Goal: Task Accomplishment & Management: Complete application form

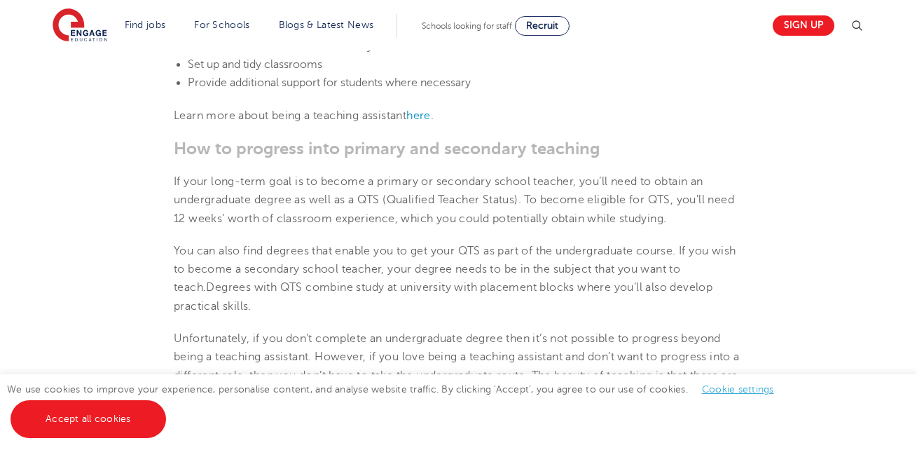
scroll to position [1213, 0]
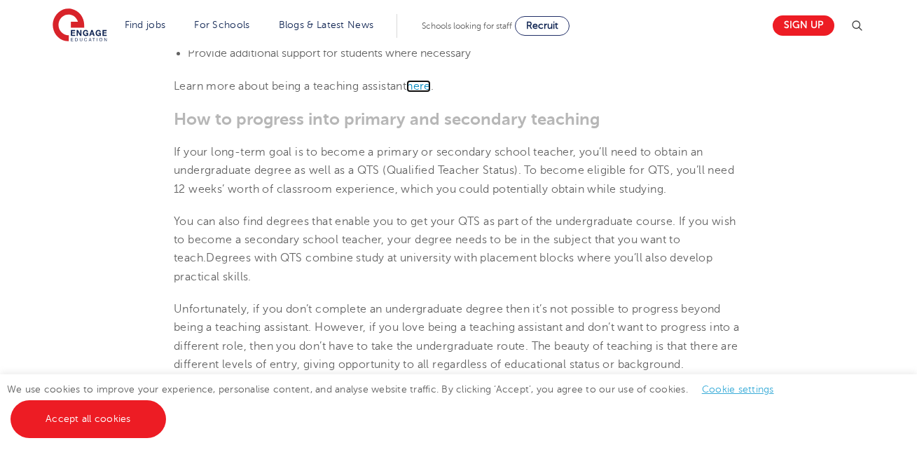
click at [424, 87] on span "here" at bounding box center [418, 86] width 25 height 13
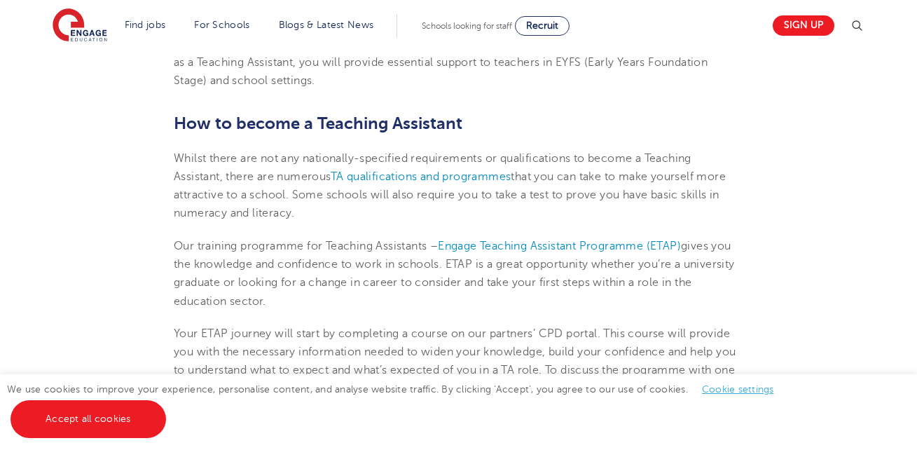
scroll to position [617, 0]
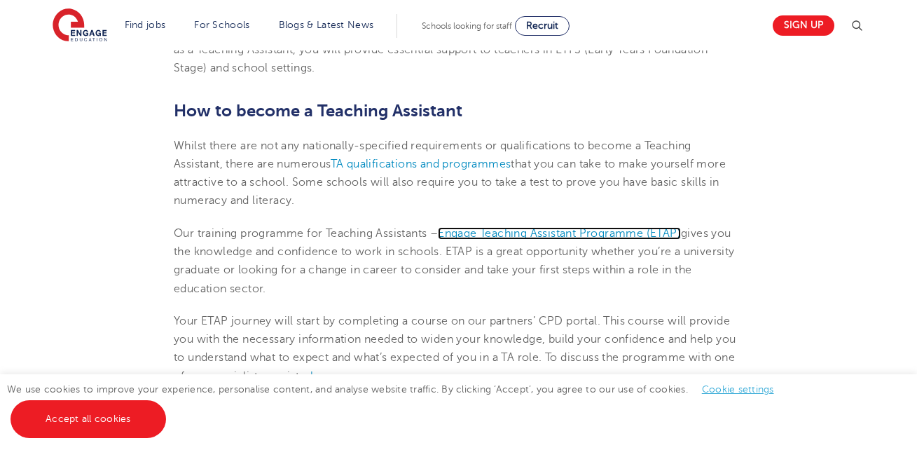
click at [557, 236] on span "Engage Teaching Assistant Programme (ETAP)" at bounding box center [559, 233] width 243 height 13
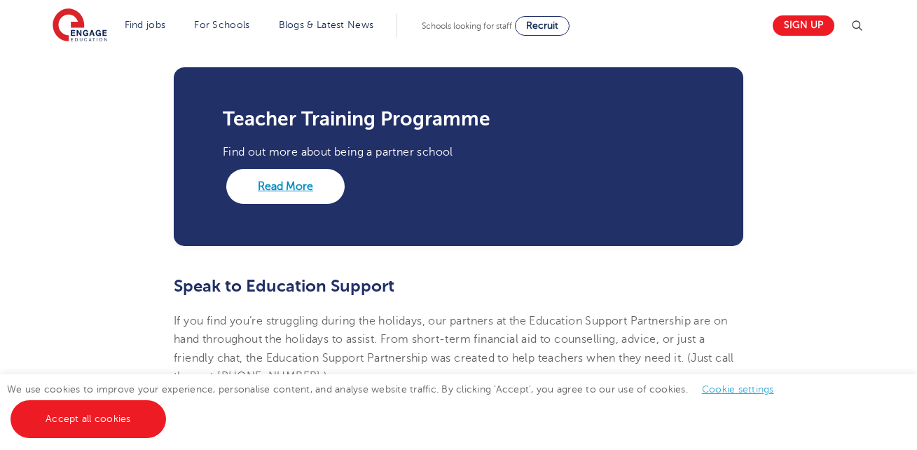
scroll to position [2298, 0]
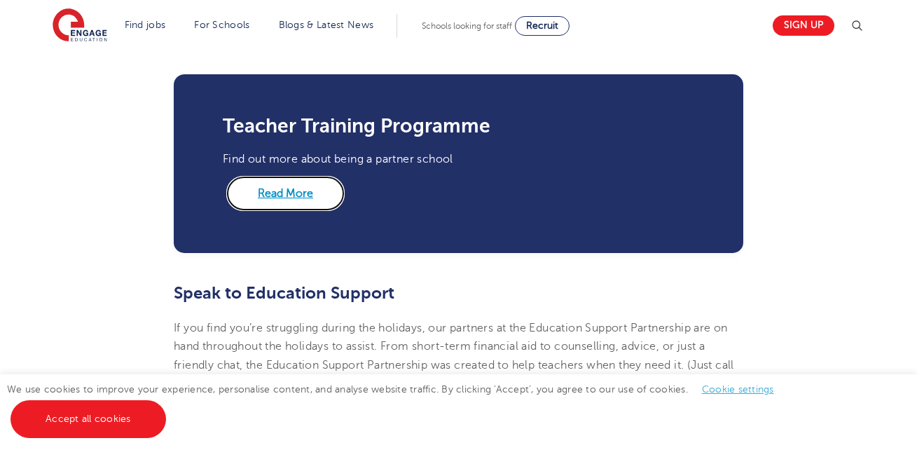
click at [287, 203] on link "Read More" at bounding box center [285, 193] width 118 height 35
click at [280, 184] on link "Read More" at bounding box center [285, 193] width 118 height 35
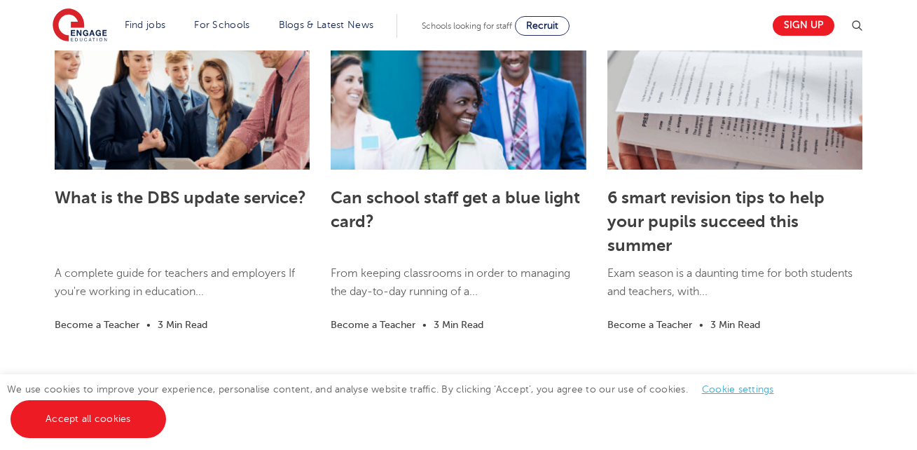
scroll to position [3223, 0]
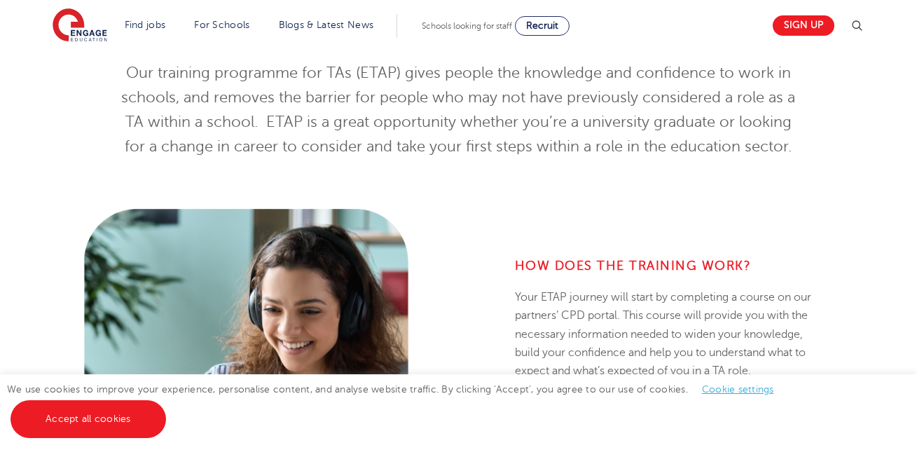
click at [588, 98] on span "Our training programme for TAs (ETAP) gives people the knowledge and confidence…" at bounding box center [458, 109] width 674 height 90
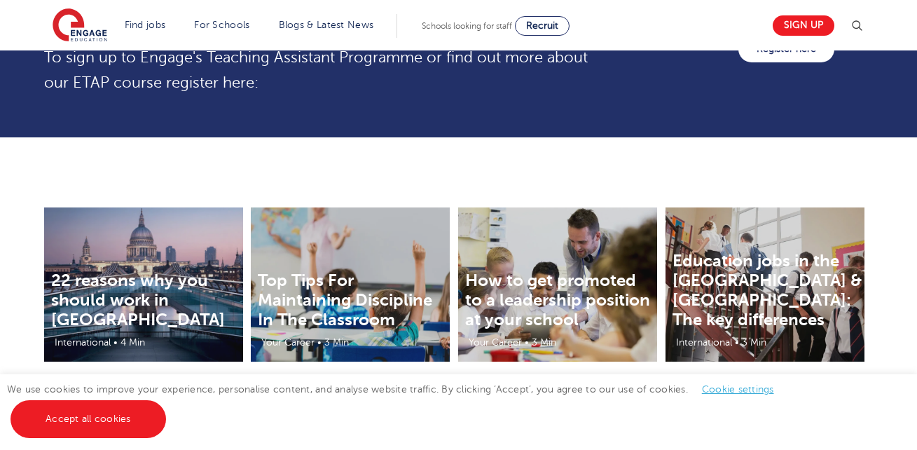
scroll to position [1683, 0]
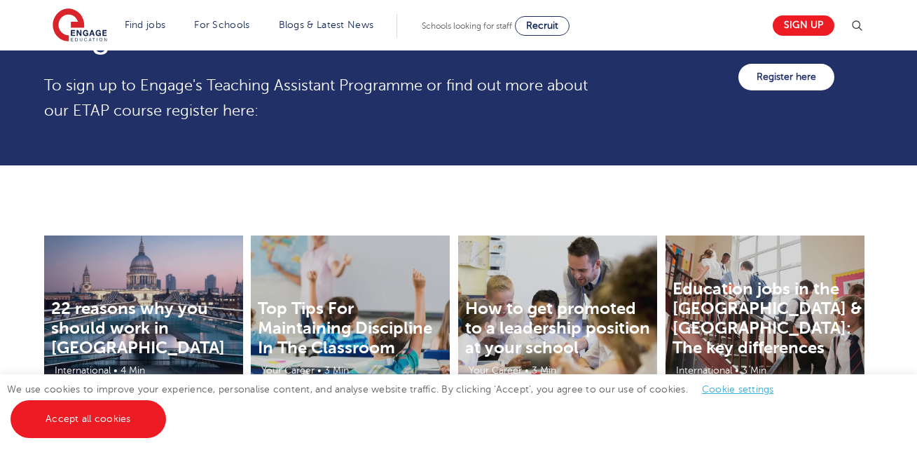
click at [707, 114] on div "Register with us here! To sign up to Engage's Teaching Assistant Programme or f…" at bounding box center [448, 77] width 829 height 121
click at [748, 88] on link "Register here" at bounding box center [787, 77] width 96 height 27
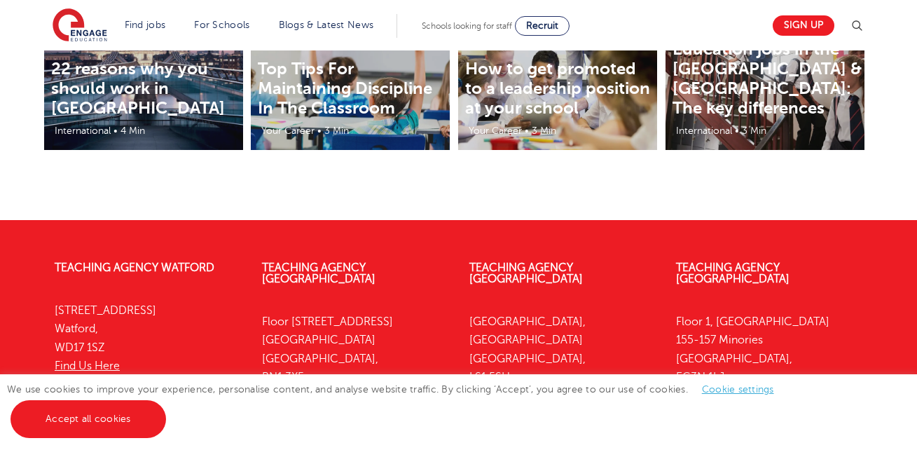
scroll to position [1966, 0]
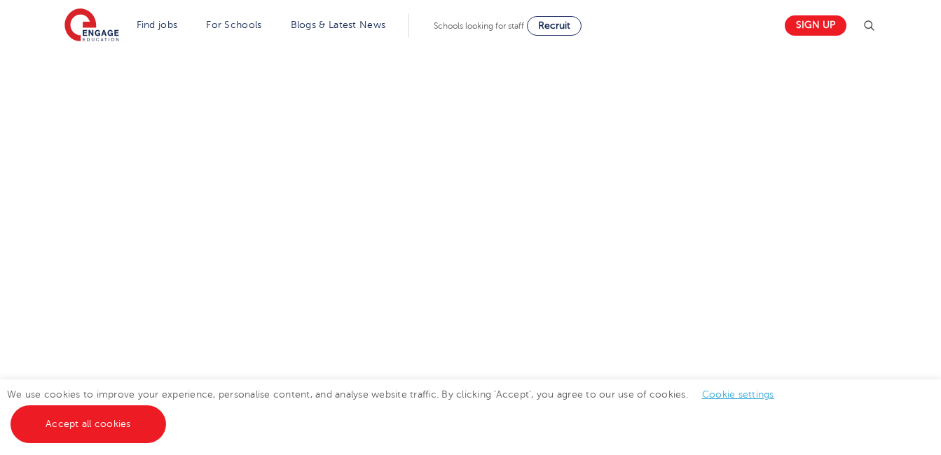
scroll to position [582, 0]
click at [645, 291] on div "Let us know more about you!" at bounding box center [471, 268] width 850 height 740
click at [603, 371] on div "Let us know more about you!" at bounding box center [329, 117] width 567 height 889
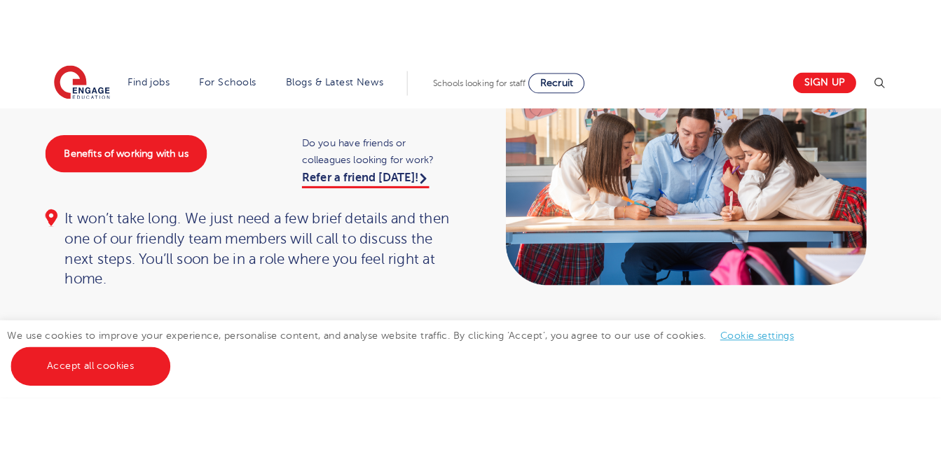
scroll to position [139, 0]
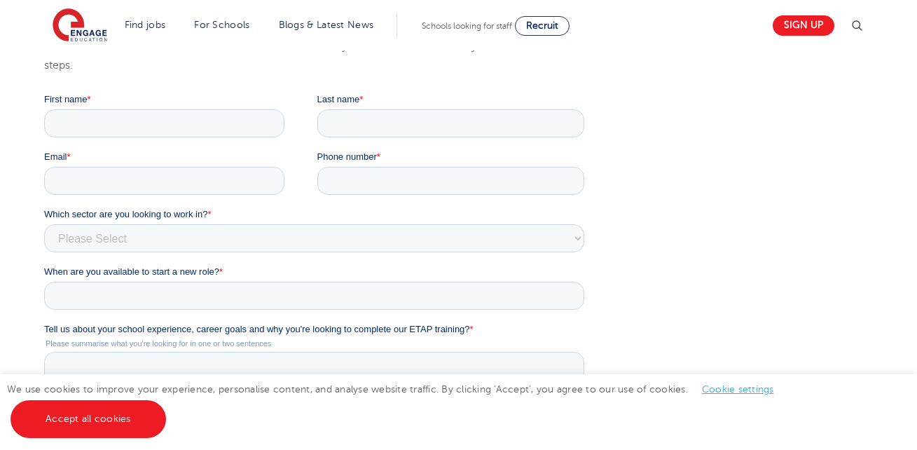
scroll to position [225, 0]
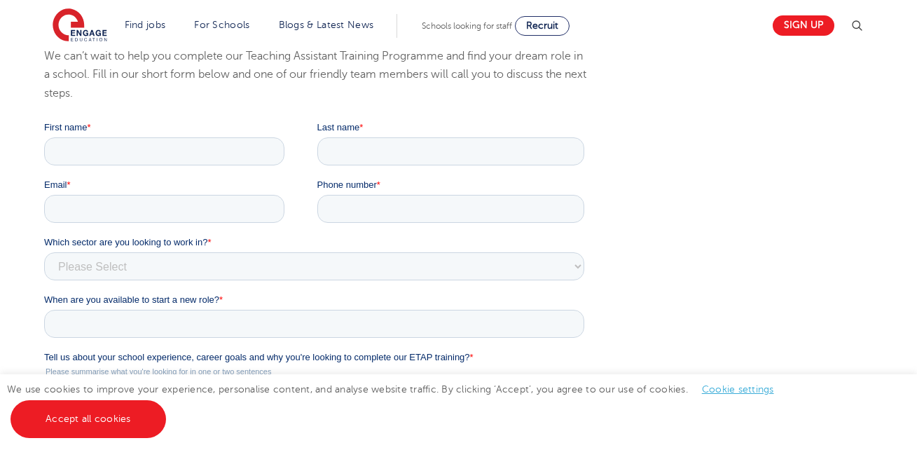
drag, startPoint x: 165, startPoint y: 132, endPoint x: 157, endPoint y: 157, distance: 25.7
click at [157, 157] on div "First name *" at bounding box center [180, 143] width 273 height 45
click at [157, 157] on input "First name *" at bounding box center [164, 151] width 240 height 28
type input "[DEMOGRAPHIC_DATA]"
type input "Hussain"
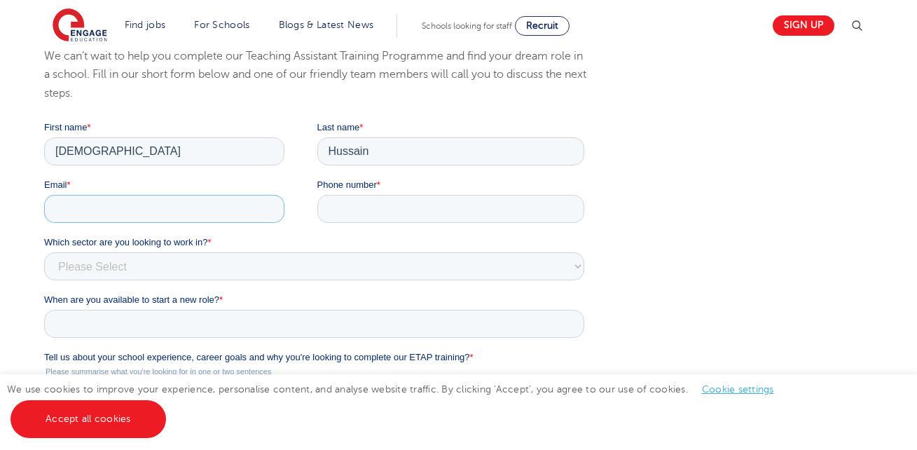
type input "[EMAIL_ADDRESS][DOMAIN_NAME]"
type input "+447460404691"
type input "B192DD"
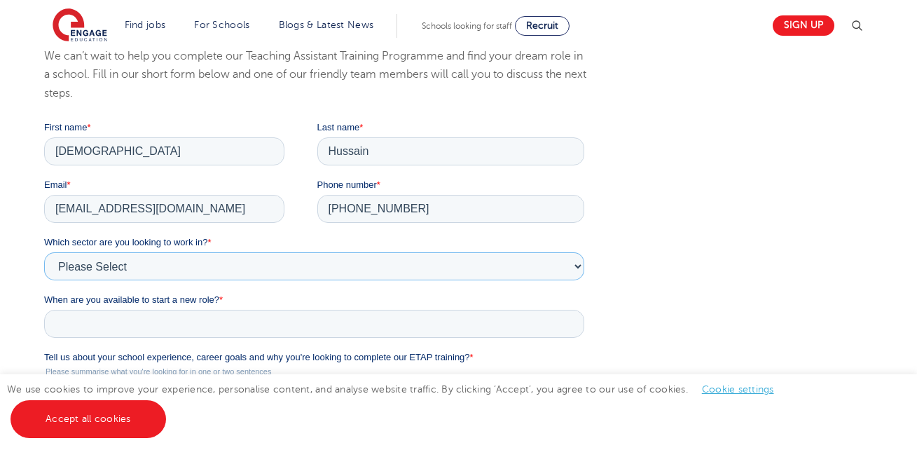
click at [111, 270] on select "Please Select Services Primary Secondary SEND" at bounding box center [314, 266] width 540 height 28
click at [44, 252] on select "Please Select Services Primary Secondary SEND" at bounding box center [314, 266] width 540 height 28
select select "Secondary"
click at [95, 326] on input "When are you available to start a new role? *" at bounding box center [314, 324] width 540 height 28
click at [138, 348] on select "January February March April May June July August September October November De…" at bounding box center [135, 361] width 83 height 27
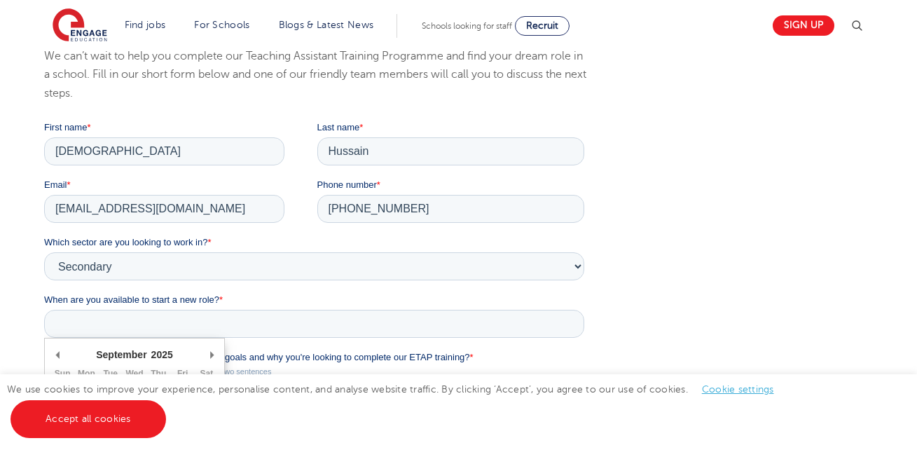
scroll to position [4, 0]
click at [296, 332] on input "When are you available to start a new role? *" at bounding box center [314, 324] width 540 height 28
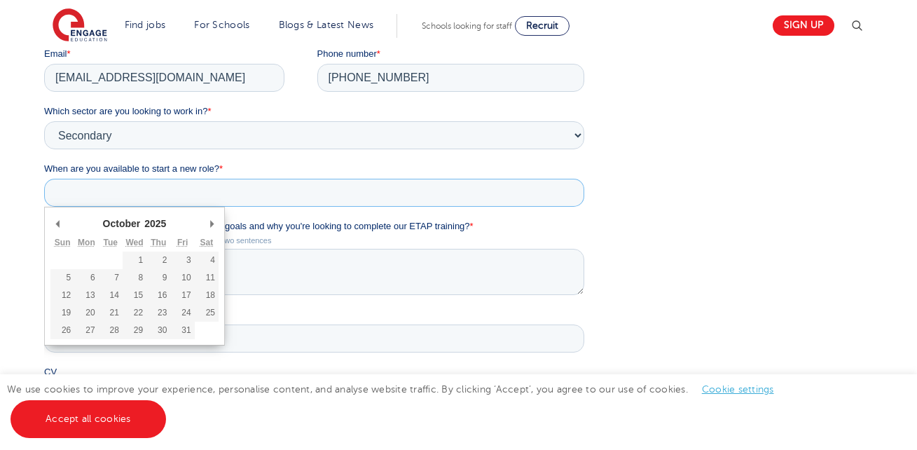
scroll to position [337, 0]
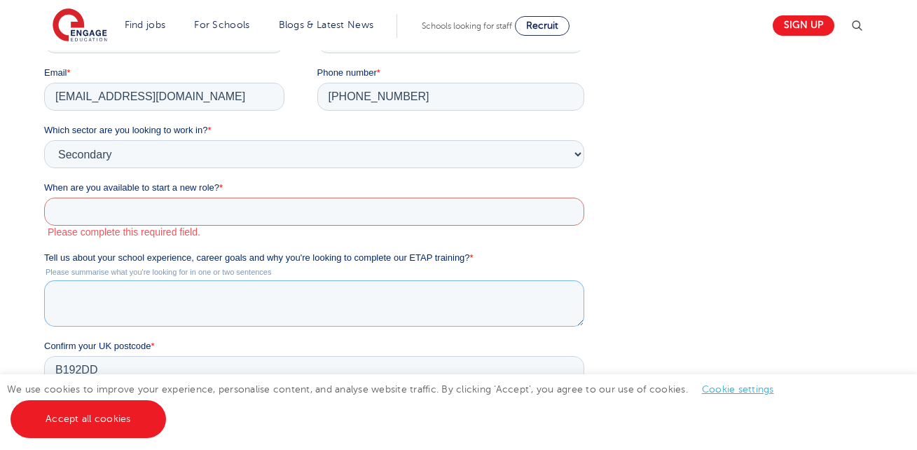
click at [299, 287] on textarea "Tell us about your school experience, career goals and why you're looking to co…" at bounding box center [314, 303] width 540 height 46
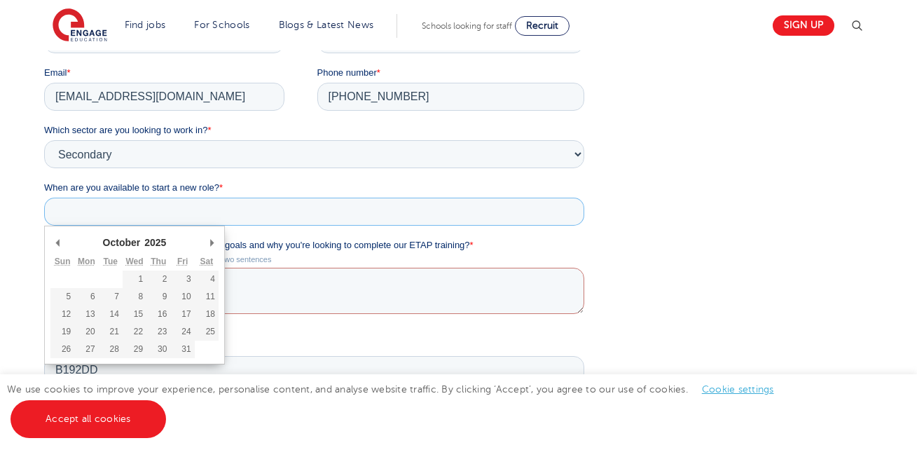
click at [224, 212] on input "When are you available to start a new role? *" at bounding box center [314, 212] width 540 height 28
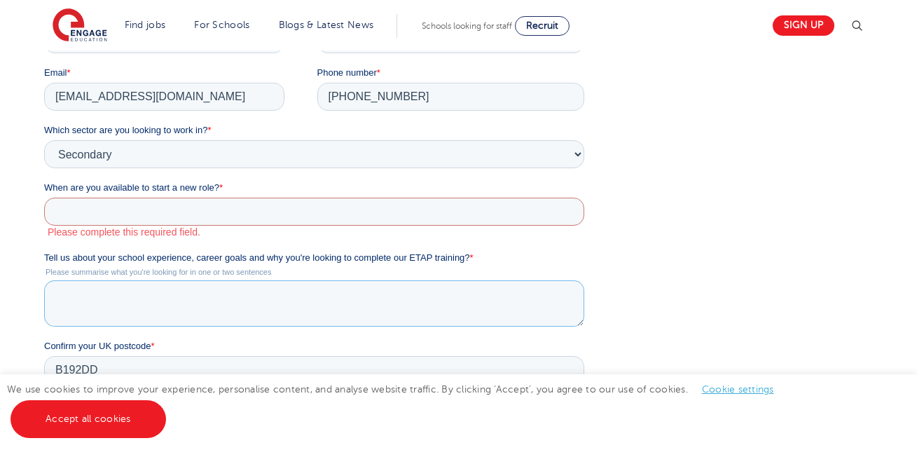
click at [273, 301] on textarea "Tell us about your school experience, career goals and why you're looking to co…" at bounding box center [314, 303] width 540 height 46
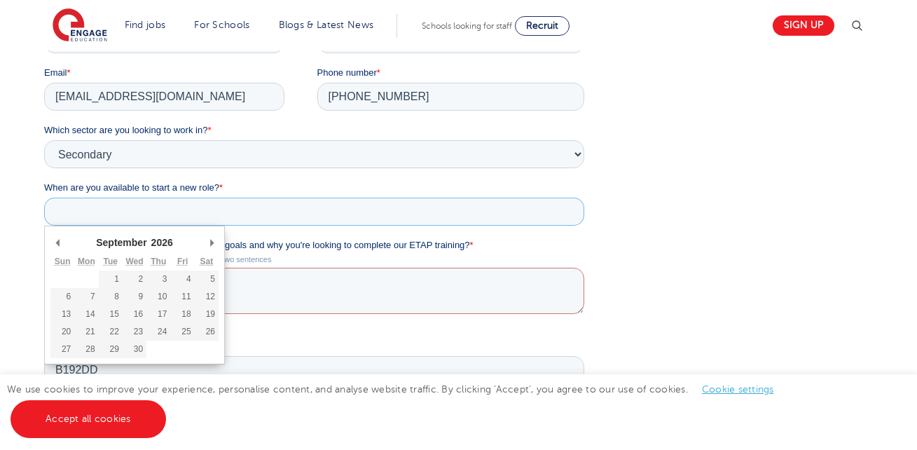
click at [169, 206] on input "When are you available to start a new role? *" at bounding box center [314, 212] width 540 height 28
type div "2026-09-07"
type input "2026/09/07"
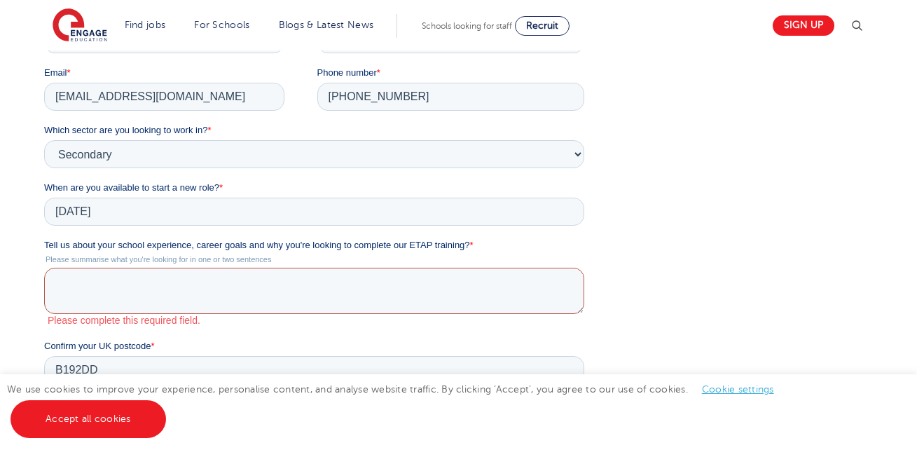
click at [117, 289] on textarea "Tell us about your school experience, career goals and why you're looking to co…" at bounding box center [314, 291] width 540 height 46
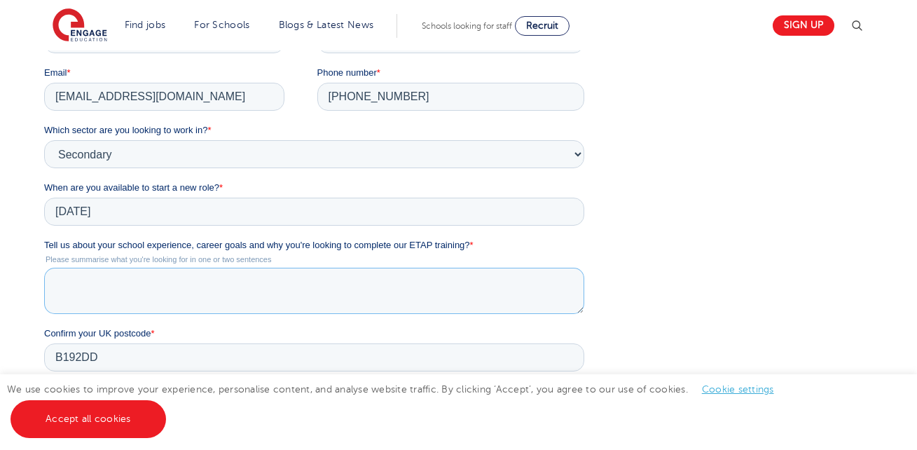
click at [117, 289] on textarea "Tell us about your school experience, career goals and why you're looking to co…" at bounding box center [314, 291] width 540 height 46
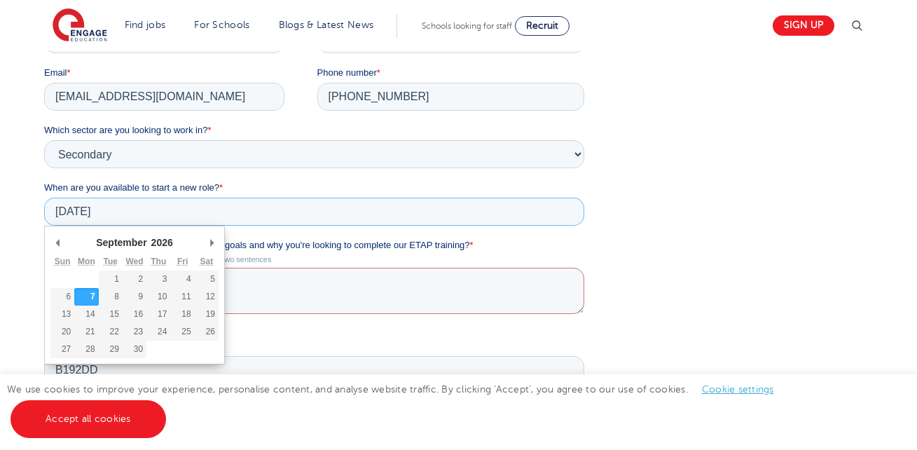
click at [155, 219] on input "2026/09/07" at bounding box center [314, 212] width 540 height 28
click at [283, 220] on input "2026/09/07" at bounding box center [314, 212] width 540 height 28
drag, startPoint x: 283, startPoint y: 220, endPoint x: 341, endPoint y: 183, distance: 69.0
click at [341, 183] on div "When are you available to start a new role? * 2026/09/07 September January Febr…" at bounding box center [317, 203] width 546 height 45
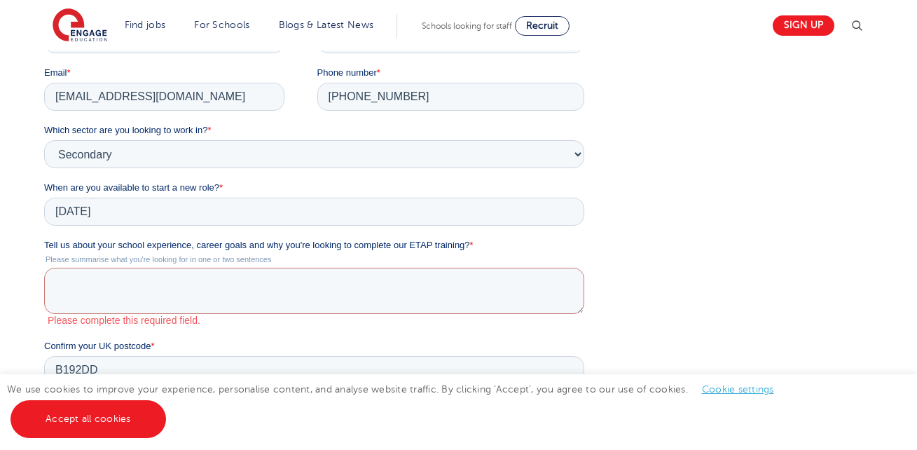
click at [341, 183] on label "When are you available to start a new role? *" at bounding box center [317, 188] width 546 height 14
click at [341, 198] on input "2026/09/07" at bounding box center [314, 212] width 540 height 28
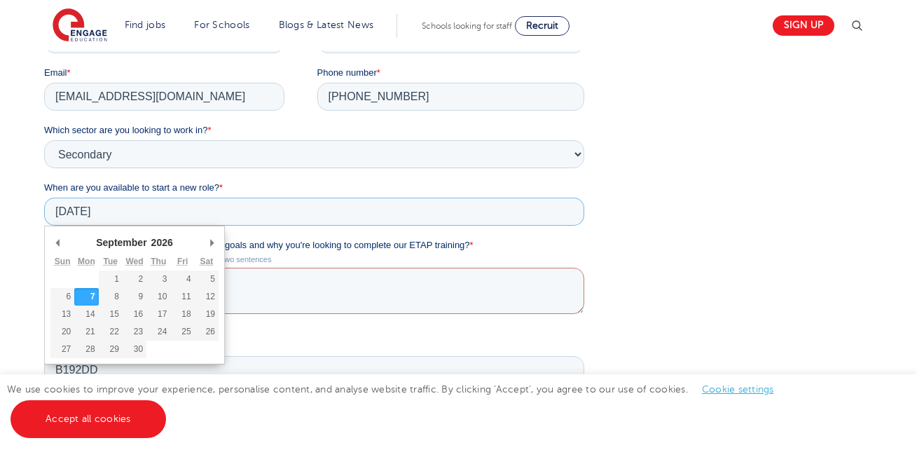
click at [320, 199] on input "2026/09/07" at bounding box center [314, 212] width 540 height 28
click at [282, 296] on textarea "Tell us about your school experience, career goals and why you're looking to co…" at bounding box center [314, 291] width 540 height 46
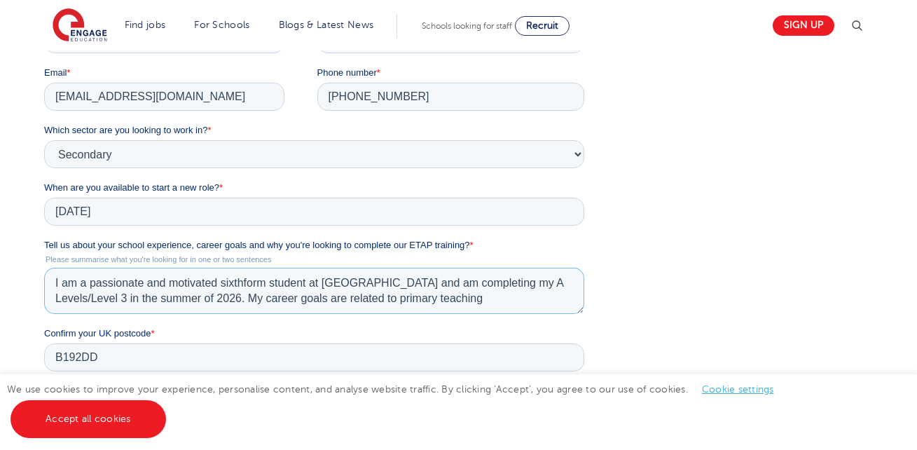
click at [85, 284] on textarea "I am a passionate and motivated sixthform student at Nishkam High school Birmin…" at bounding box center [314, 291] width 540 height 46
drag, startPoint x: 85, startPoint y: 284, endPoint x: 3, endPoint y: 280, distance: 82.8
click html "First name * Moneesha Last name * Hussain Email * moneeshahussain@gmail.com Pho…"
click at [488, 287] on textarea "A passionate and motivated sixthform student at Nishkam High school Birmingham …" at bounding box center [314, 291] width 540 height 46
click at [517, 294] on textarea "A passionate and motivated sixthform student at Nishkam High school Birmingham …" at bounding box center [314, 291] width 540 height 46
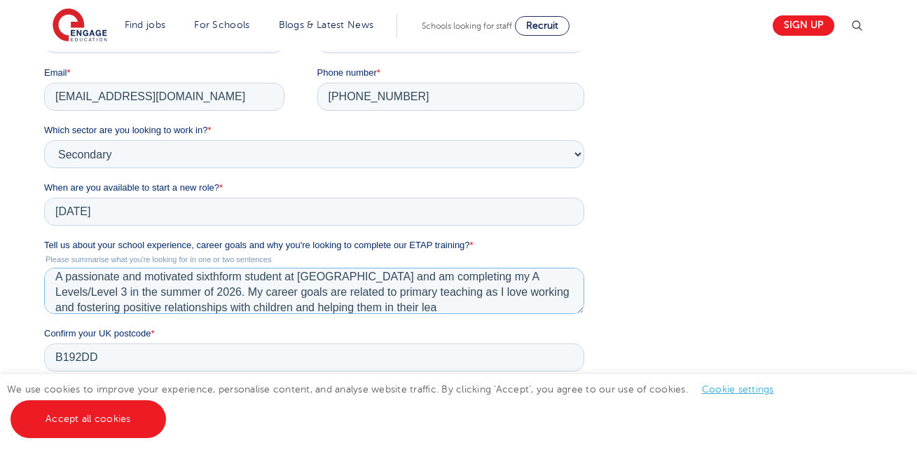
scroll to position [22, 0]
click at [336, 305] on textarea "A passionate and motivated sixthform student at Nishkam High school Birmingham …" at bounding box center [314, 291] width 540 height 46
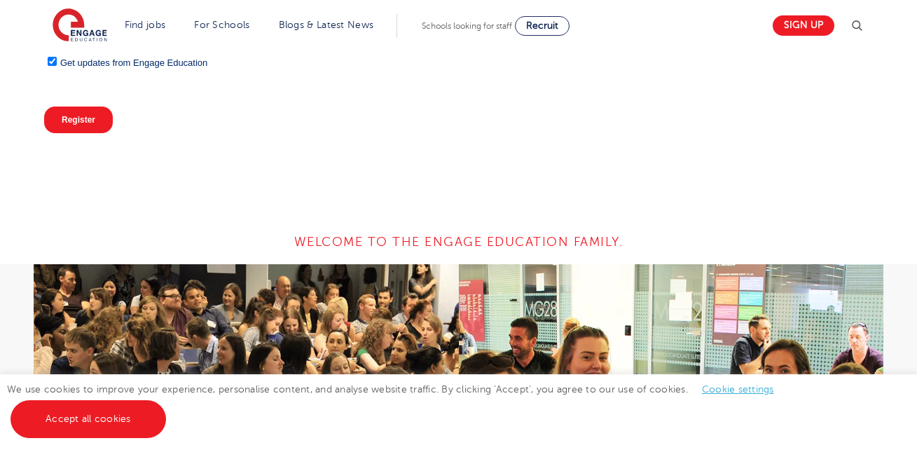
scroll to position [741, 0]
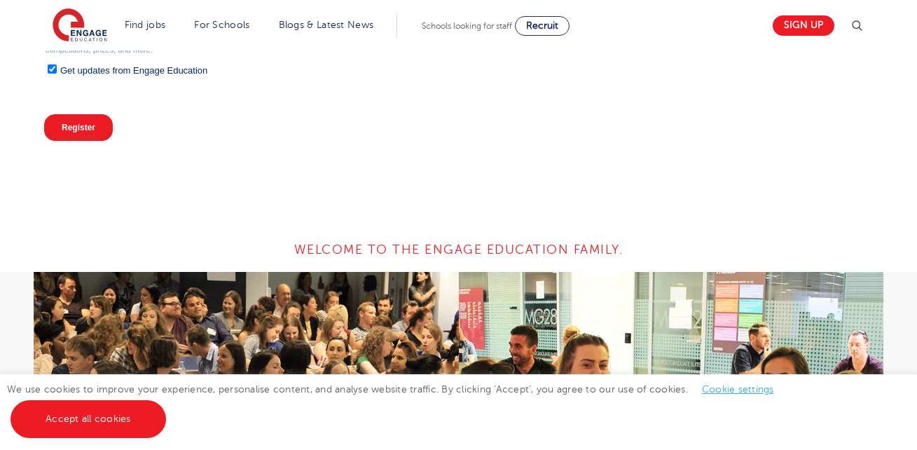
type textarea "A passionate and motivated sixthform student at Nishkam High school Birmingham …"
drag, startPoint x: 81, startPoint y: 146, endPoint x: 102, endPoint y: 129, distance: 26.9
click at [102, 129] on div "Register" at bounding box center [317, 128] width 546 height 50
click at [102, 129] on input "Register" at bounding box center [78, 128] width 69 height 27
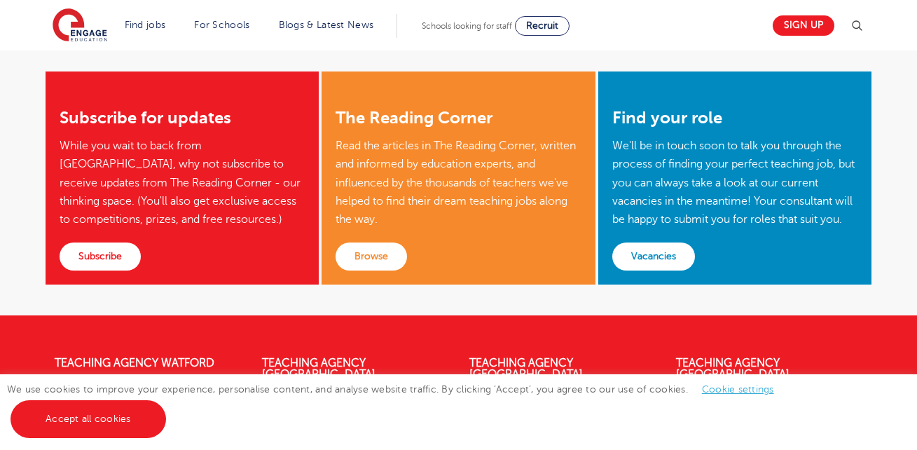
scroll to position [366, 0]
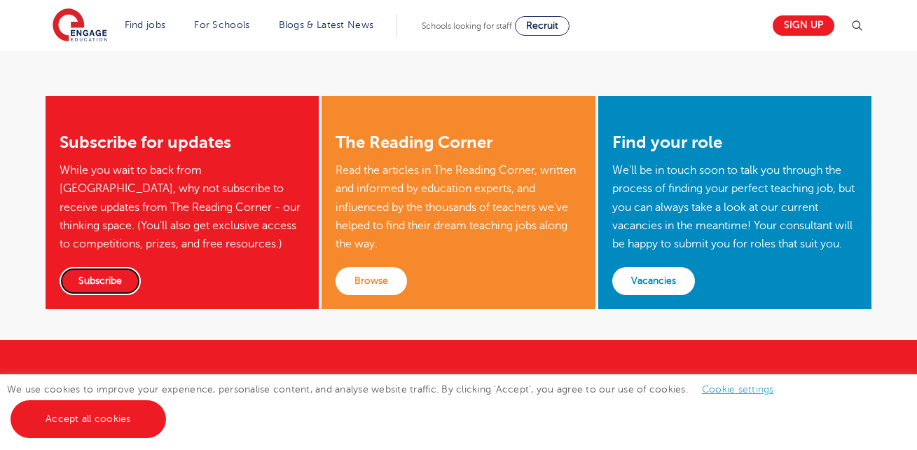
click at [119, 273] on link "Subscribe" at bounding box center [100, 281] width 81 height 28
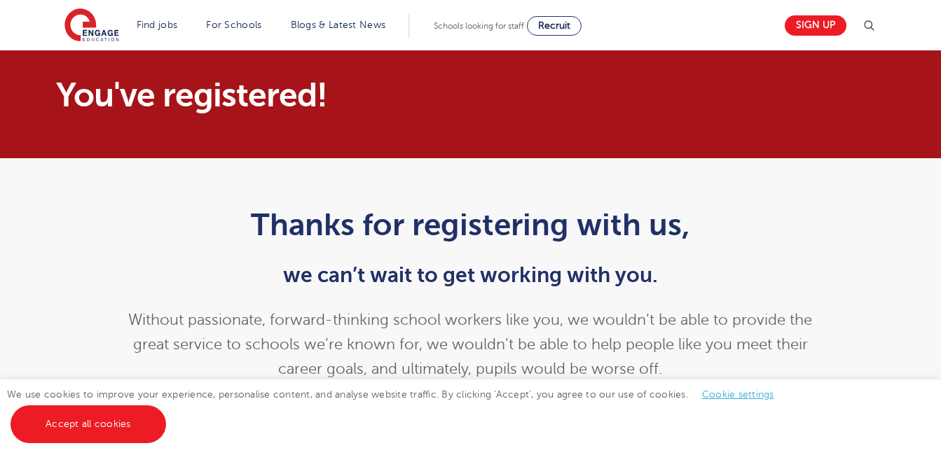
click at [844, 280] on div "Thanks for registering with us, we can’t wait to get working with you. Without …" at bounding box center [471, 310] width 850 height 248
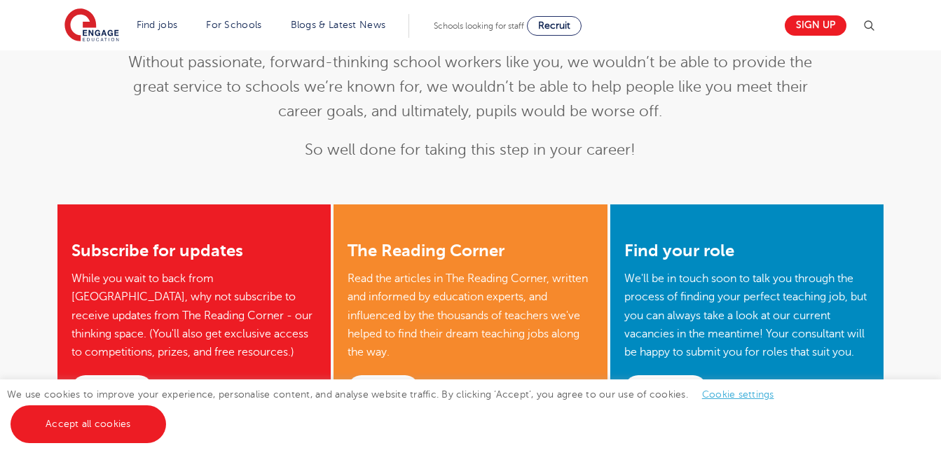
scroll to position [275, 0]
